Goal: Find specific page/section: Find specific page/section

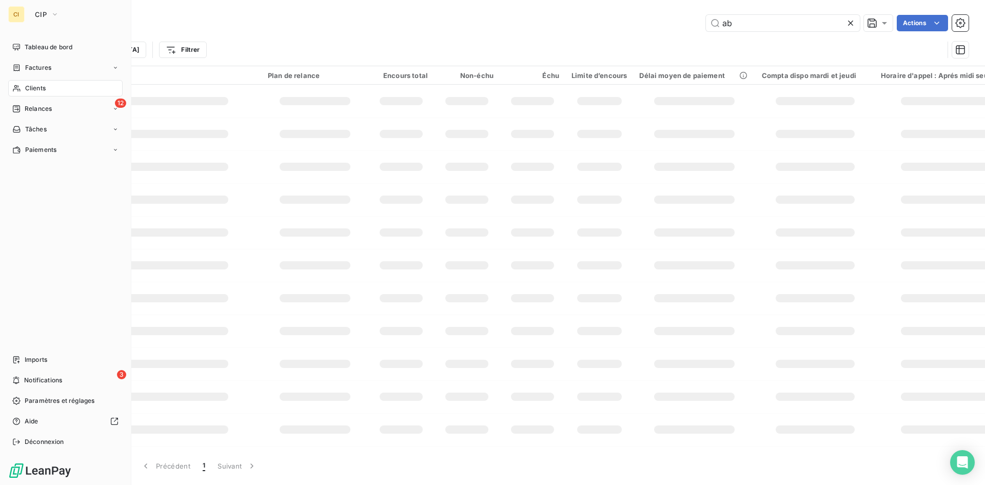
click at [32, 89] on span "Clients" at bounding box center [35, 88] width 21 height 9
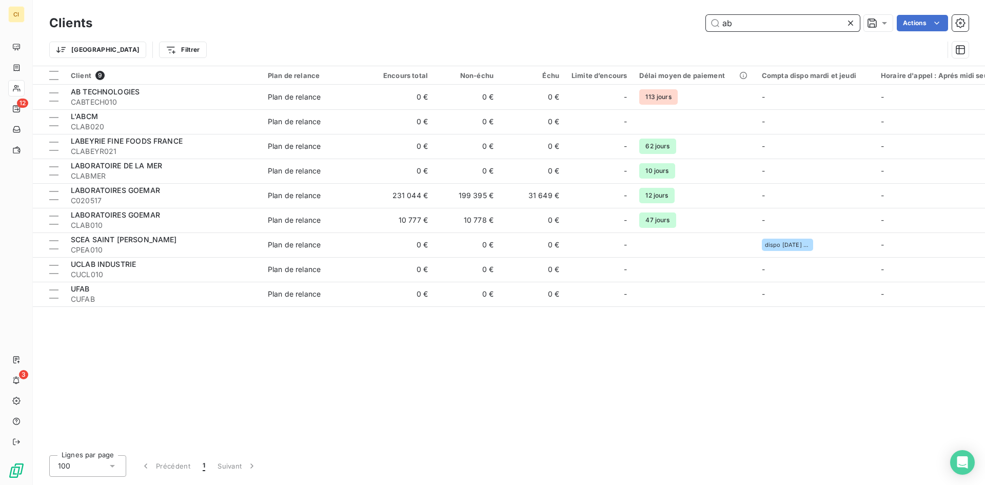
drag, startPoint x: 738, startPoint y: 21, endPoint x: 709, endPoint y: 26, distance: 29.2
click at [709, 26] on input "ab" at bounding box center [783, 23] width 154 height 16
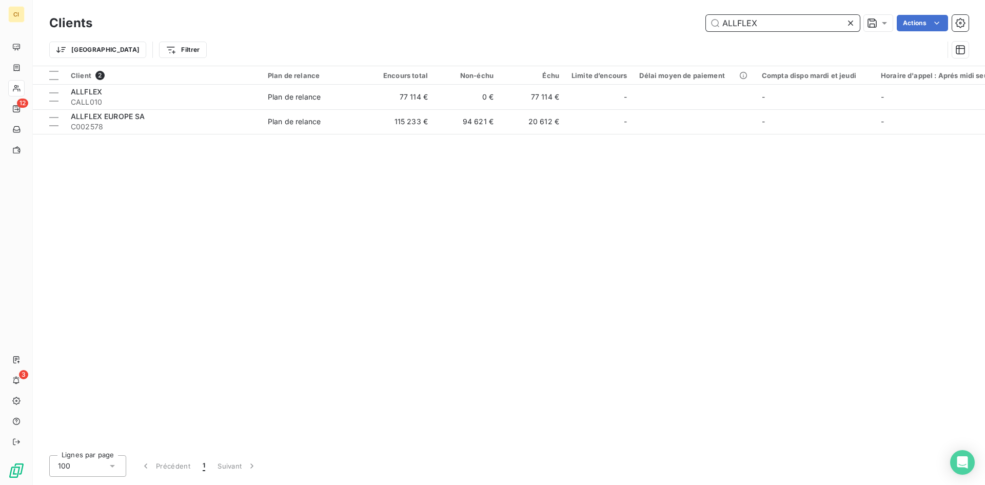
type input "ALLFLEX"
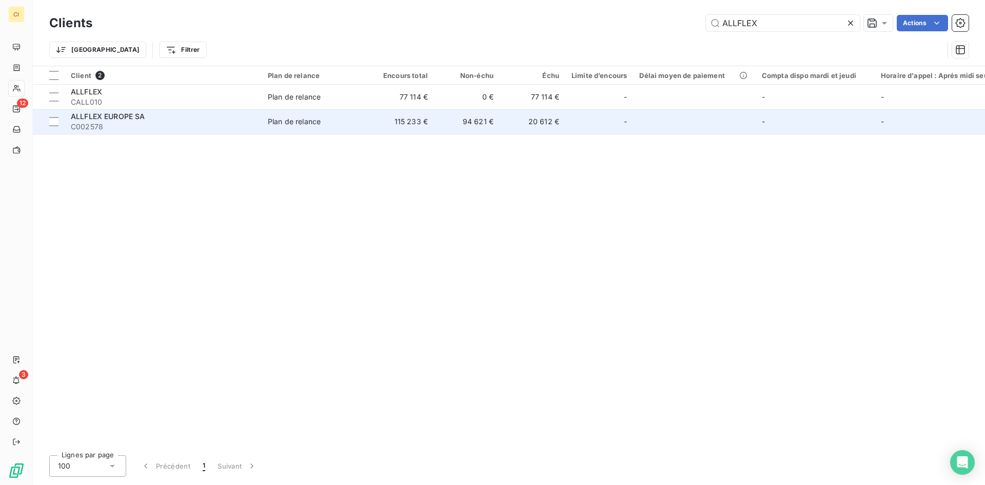
click at [109, 115] on span "ALLFLEX EUROPE SA" at bounding box center [108, 116] width 74 height 9
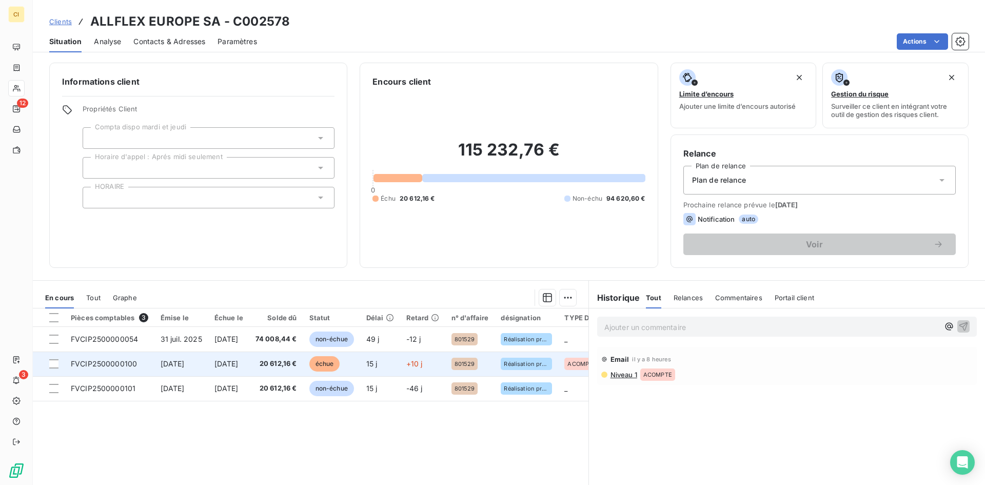
click at [120, 367] on span "FVCIP2500000100" at bounding box center [104, 363] width 66 height 9
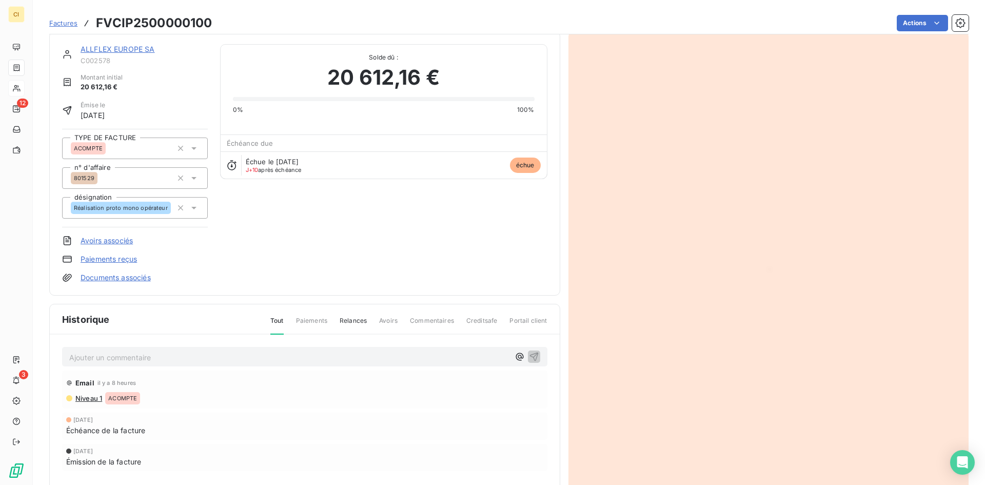
scroll to position [9, 0]
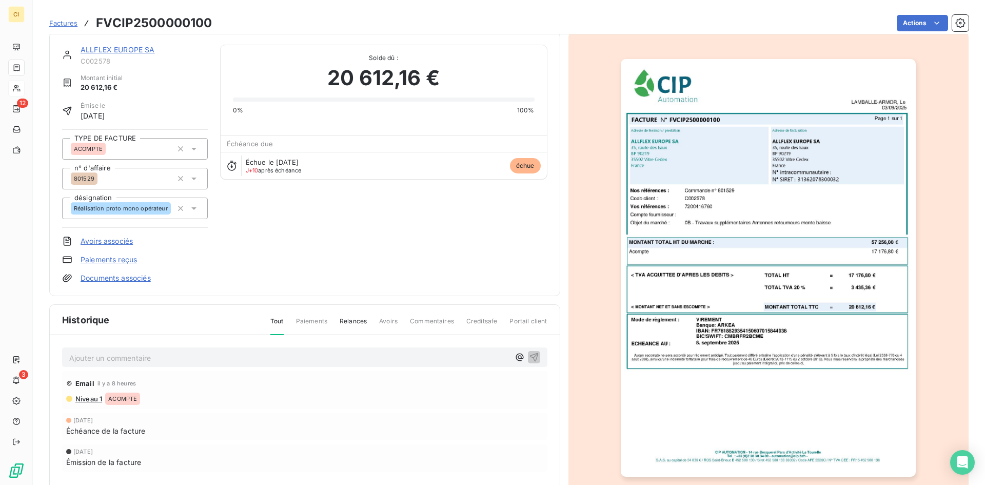
click at [133, 356] on p "Ajouter un commentaire ﻿" at bounding box center [289, 357] width 440 height 13
